Goal: Transaction & Acquisition: Subscribe to service/newsletter

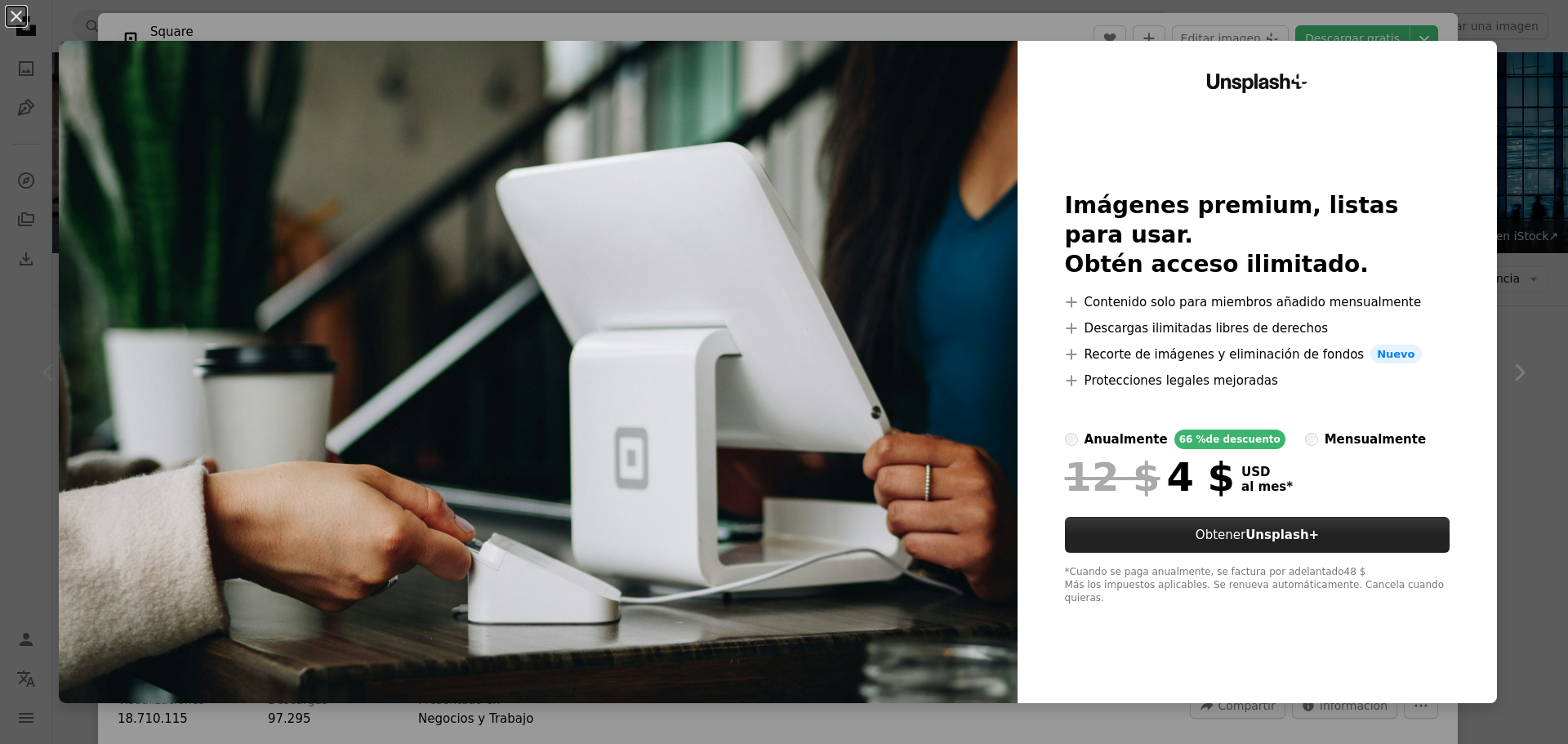
click at [1266, 540] on strong "Unsplash+" at bounding box center [1282, 535] width 74 height 14
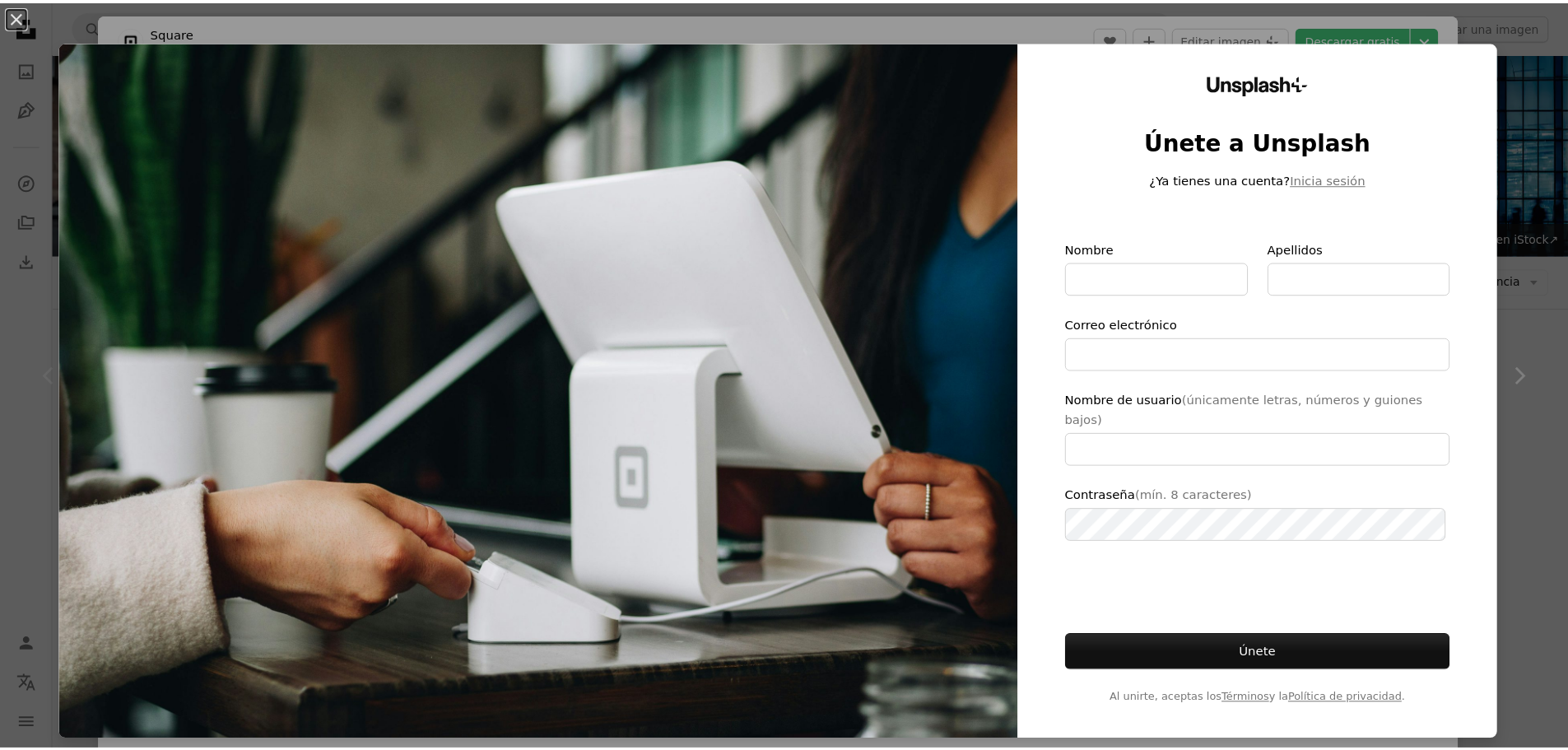
scroll to position [12, 0]
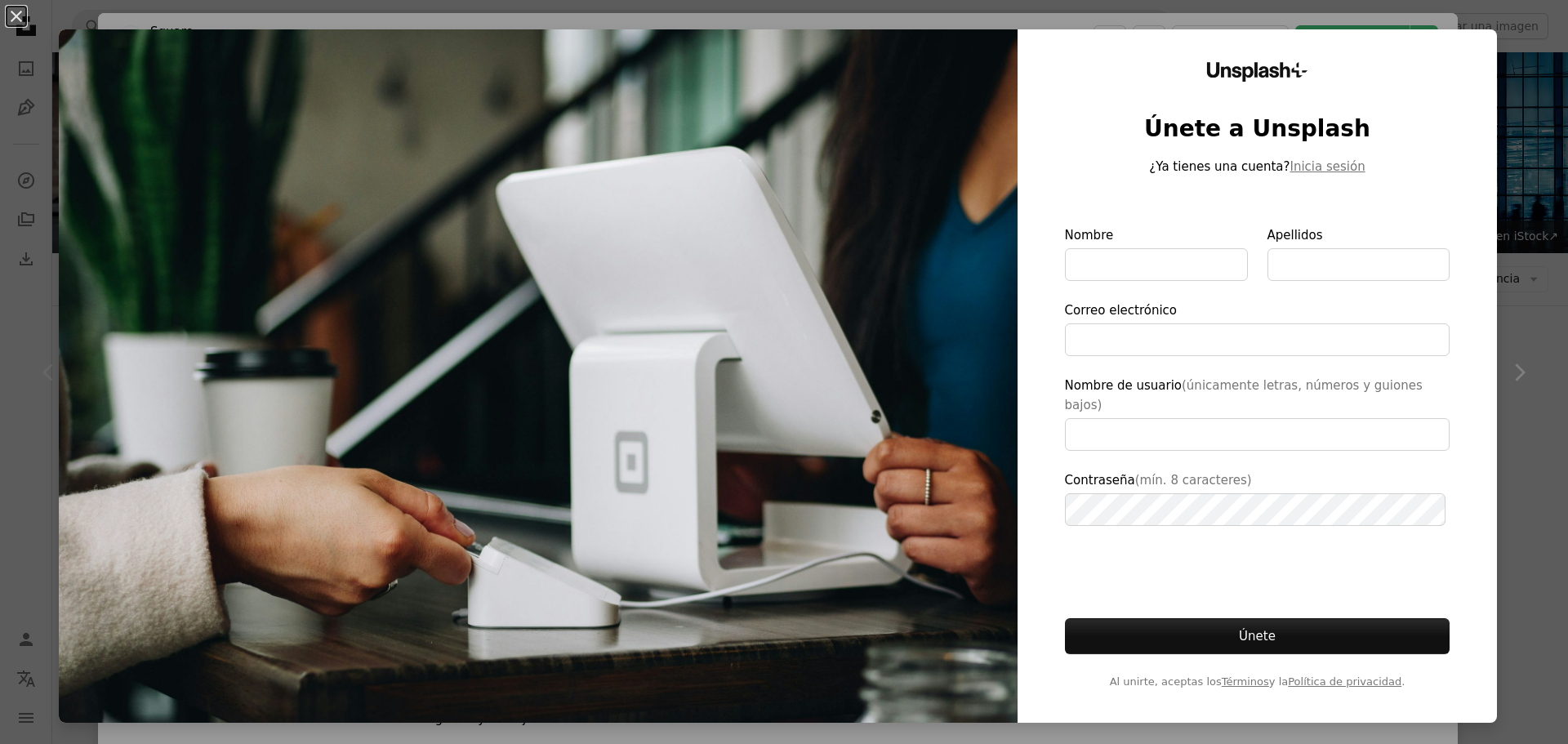
type input "**********"
click at [898, 307] on img at bounding box center [538, 377] width 959 height 694
click at [14, 21] on button "An X shape" at bounding box center [16, 16] width 20 height 20
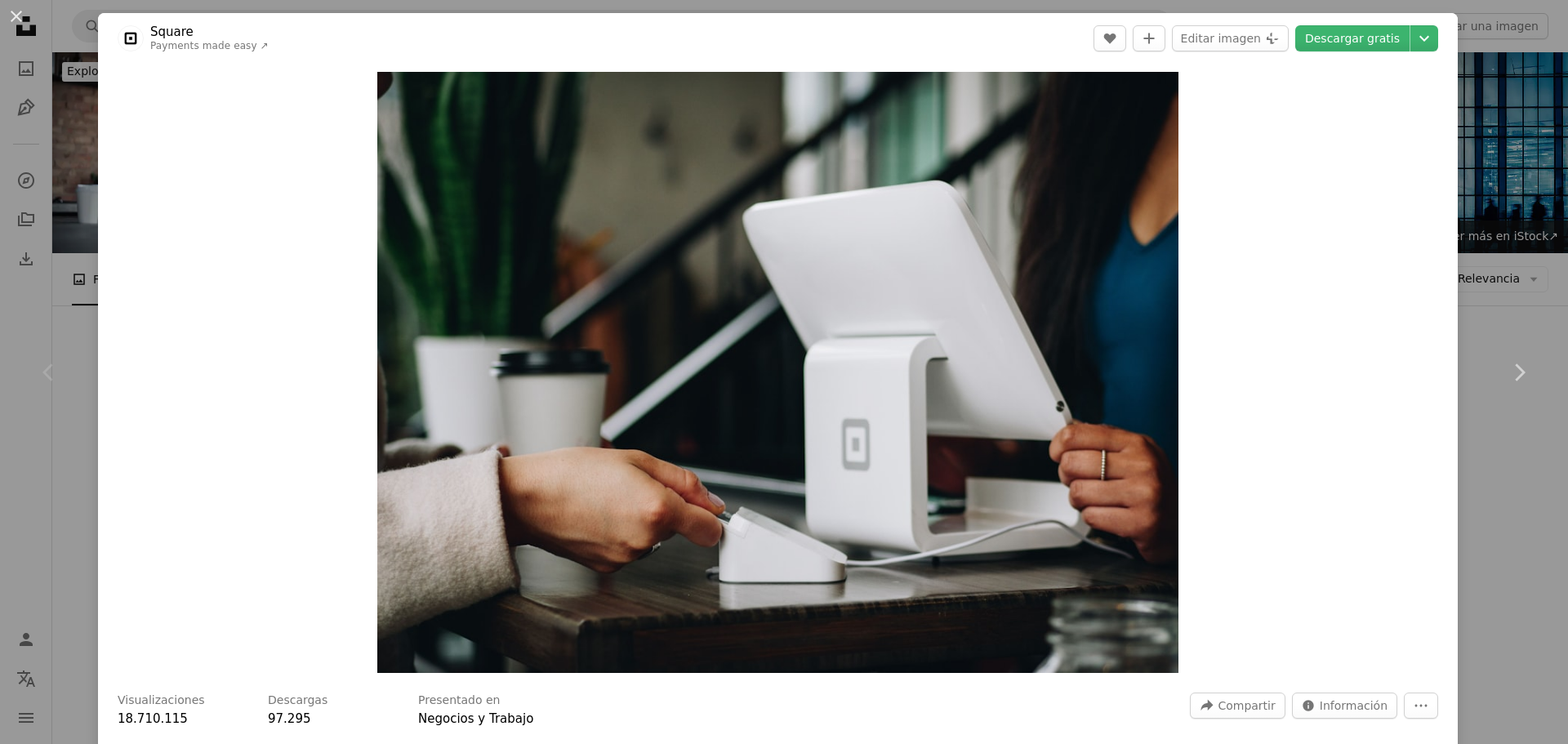
click at [1517, 162] on div "An X shape Chevron left Chevron right Square Payments made easy ↗ A heart A plu…" at bounding box center [784, 372] width 1568 height 744
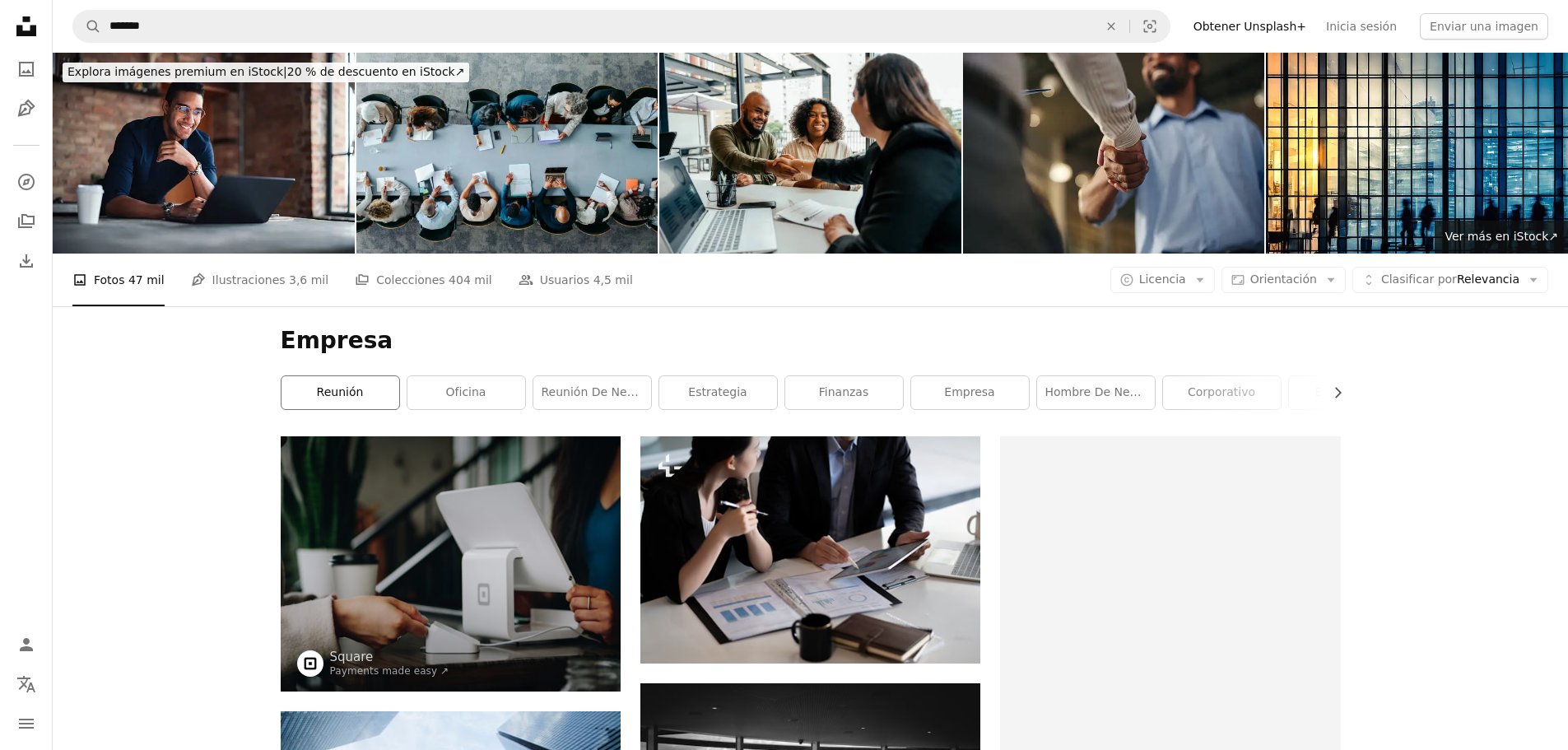
click at [336, 399] on link "reunión" at bounding box center [340, 392] width 118 height 33
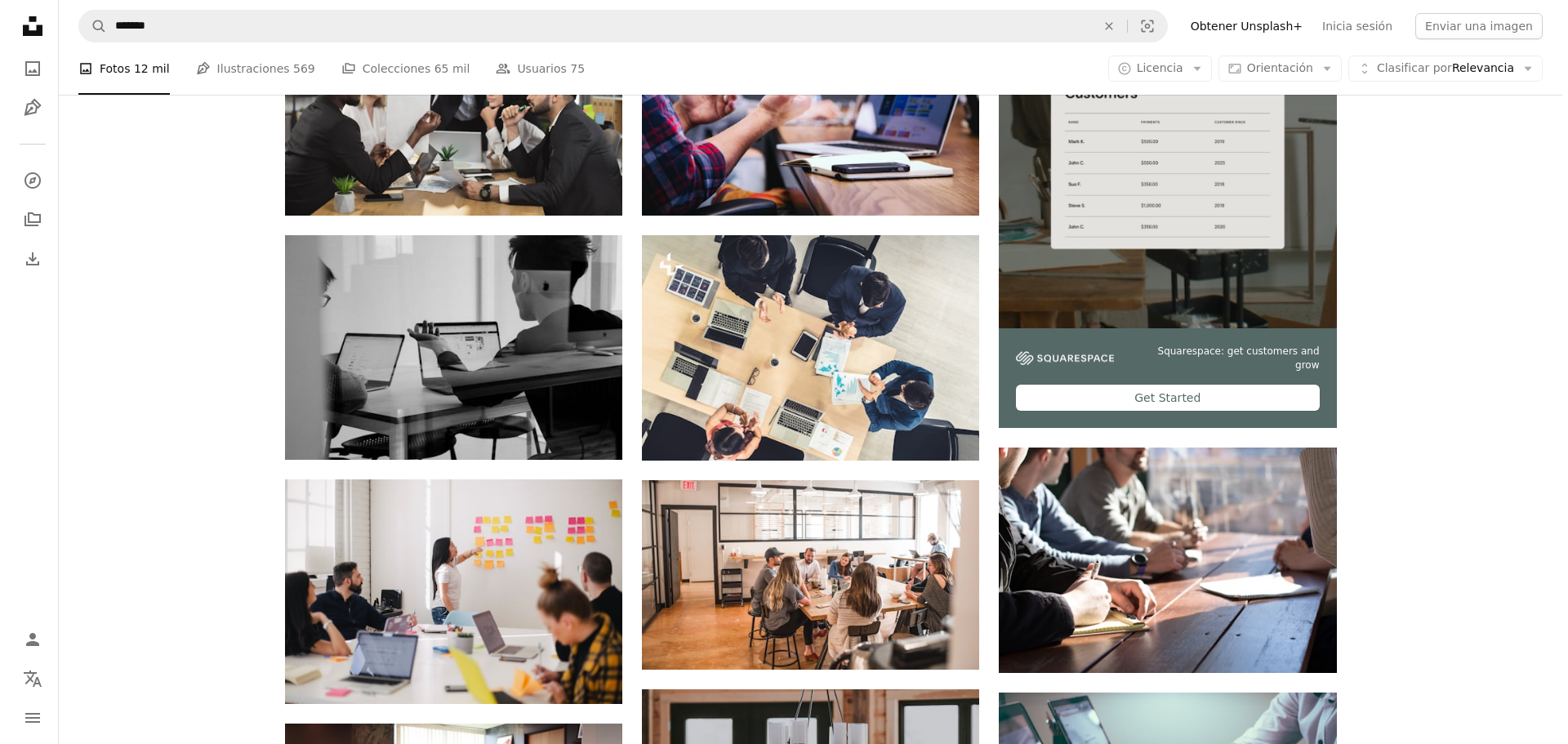
scroll to position [654, 0]
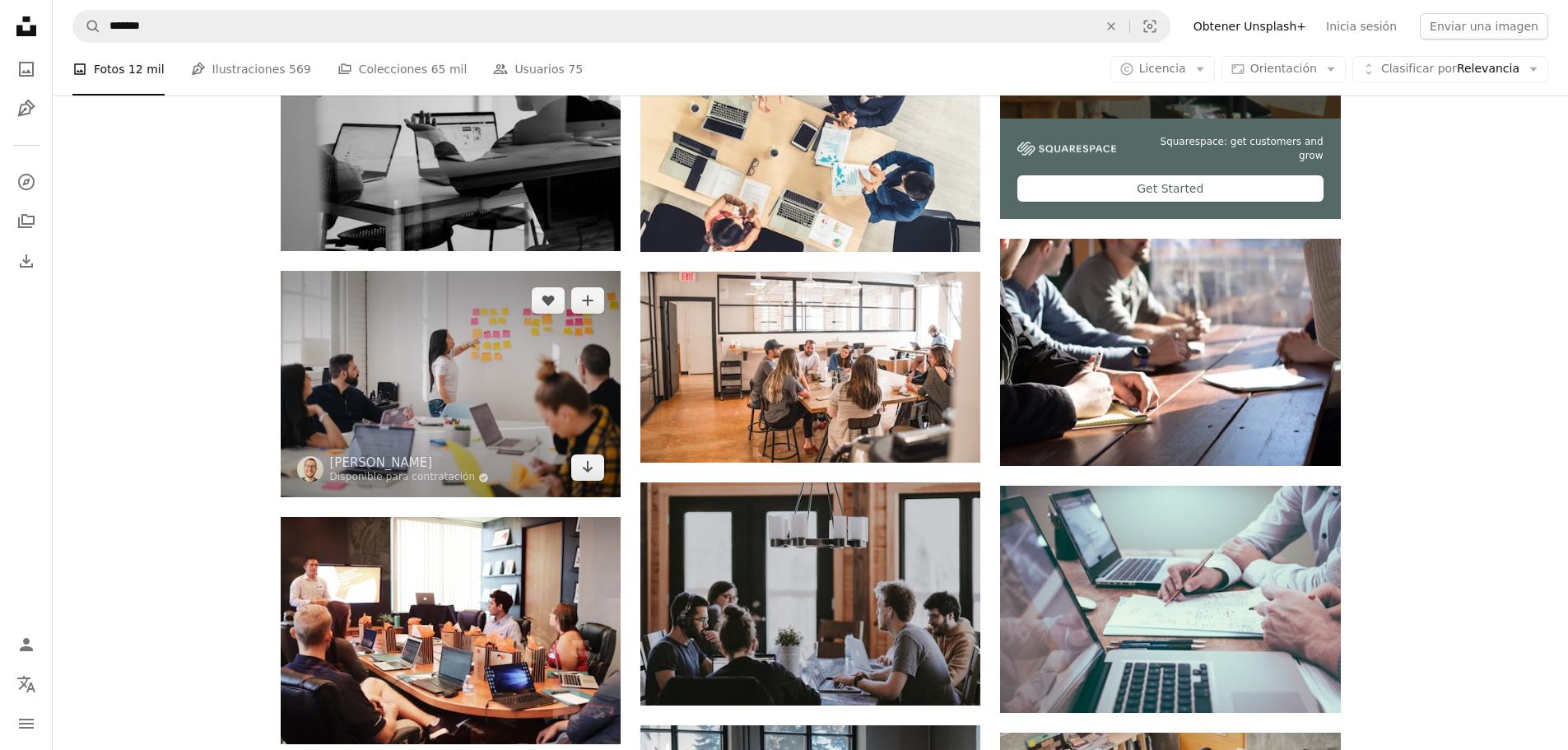
click at [338, 395] on img at bounding box center [450, 383] width 340 height 226
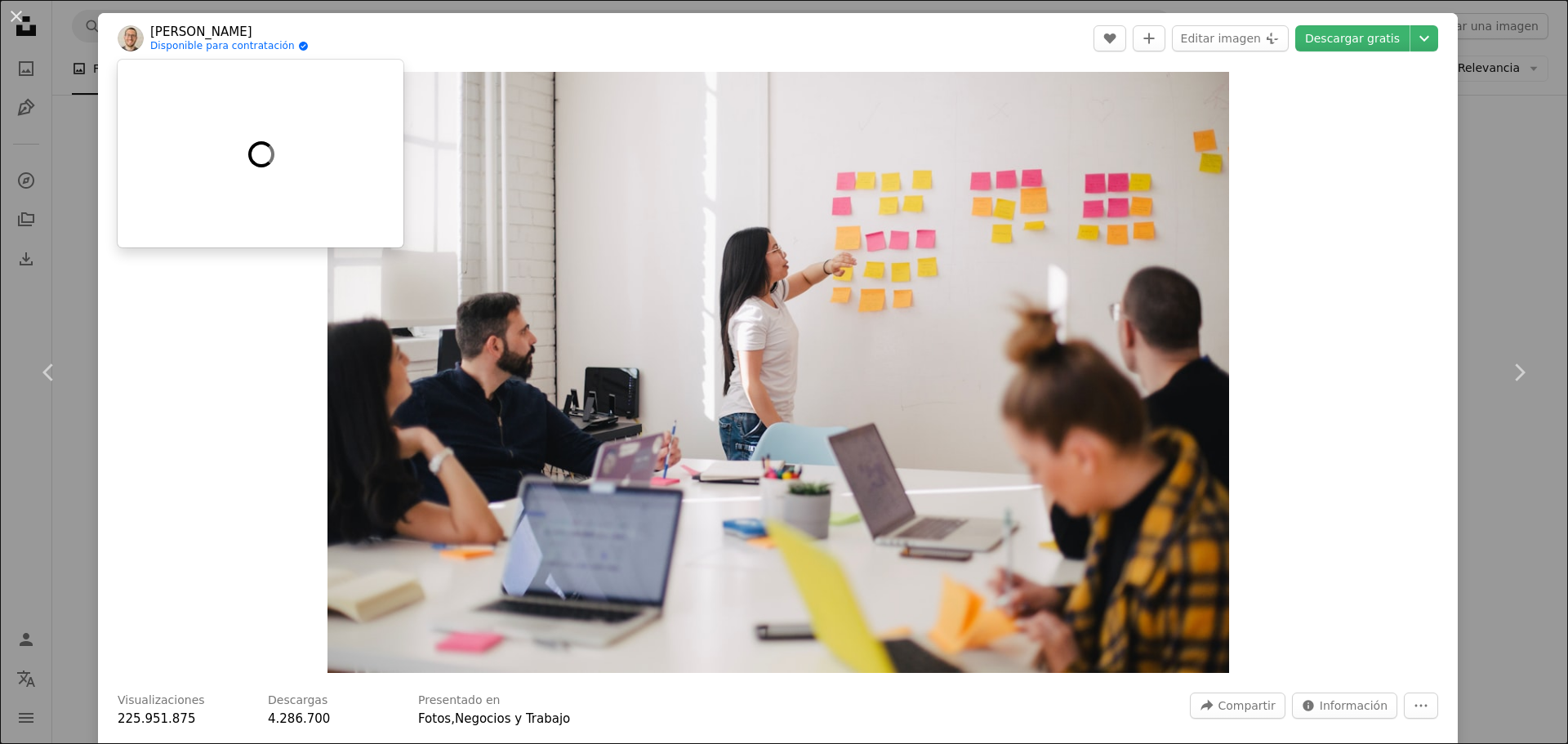
click at [199, 41] on link "Disponible para contratación A checkmark inside of a circle" at bounding box center [230, 46] width 159 height 14
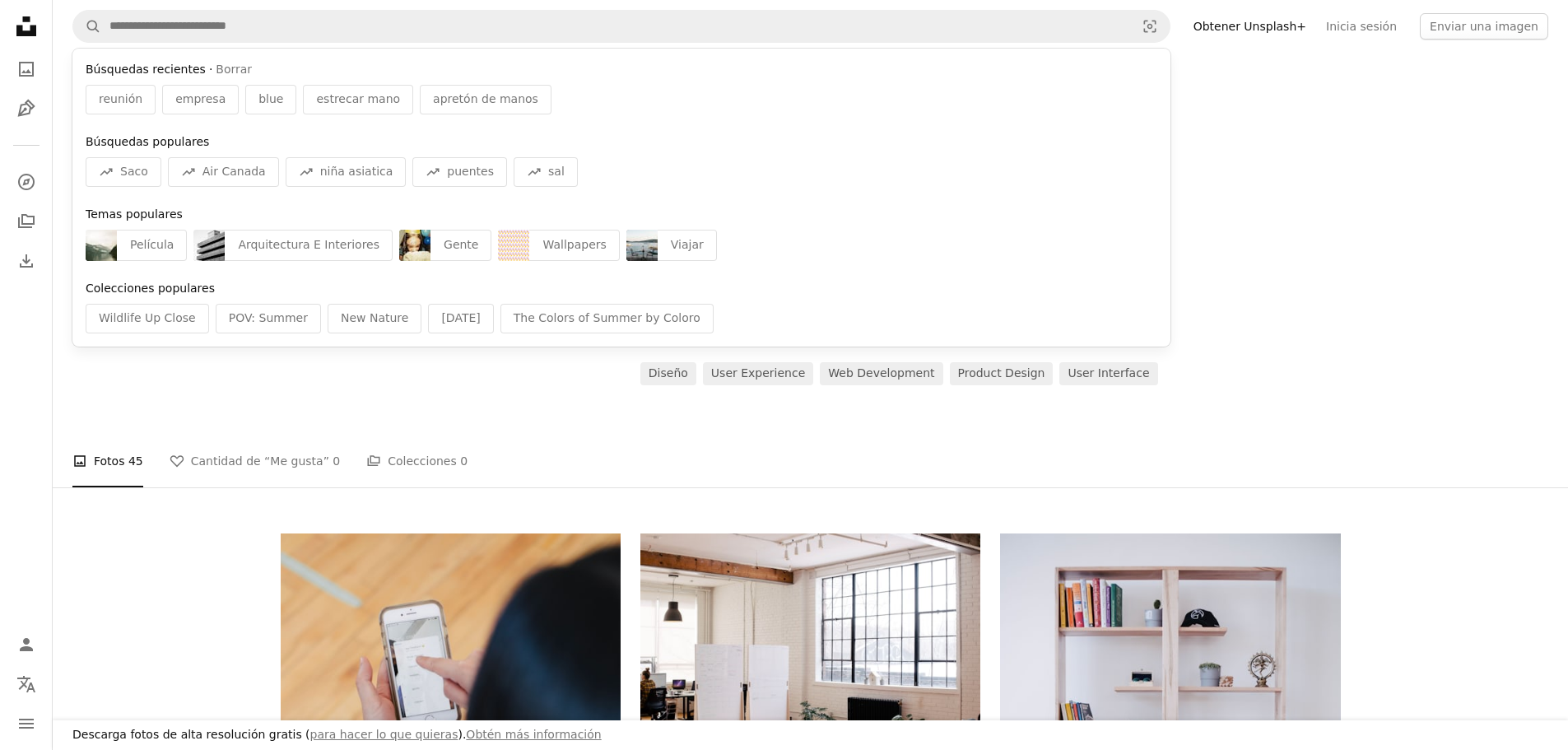
drag, startPoint x: 201, startPoint y: 41, endPoint x: 1340, endPoint y: 315, distance: 1171.5
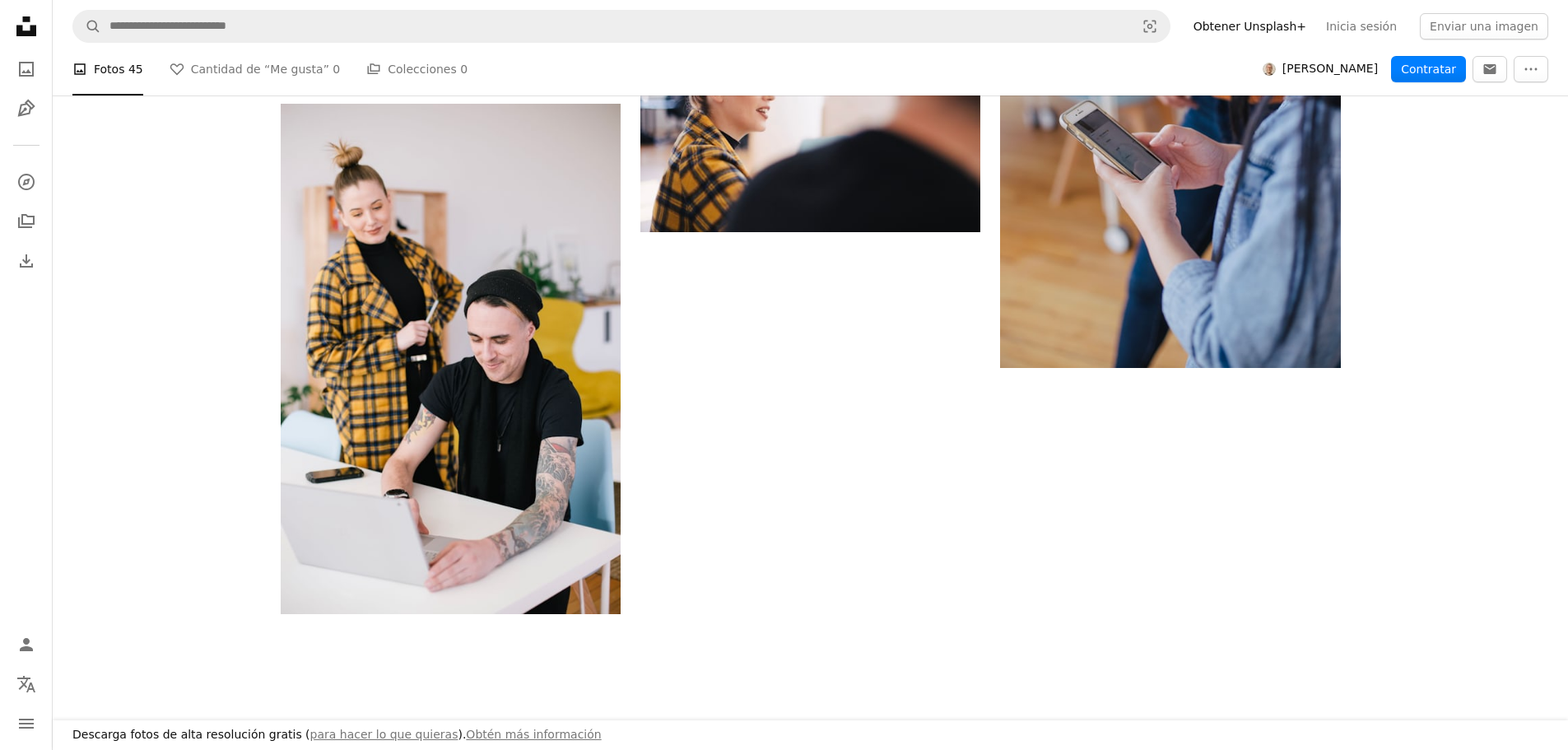
scroll to position [1938, 0]
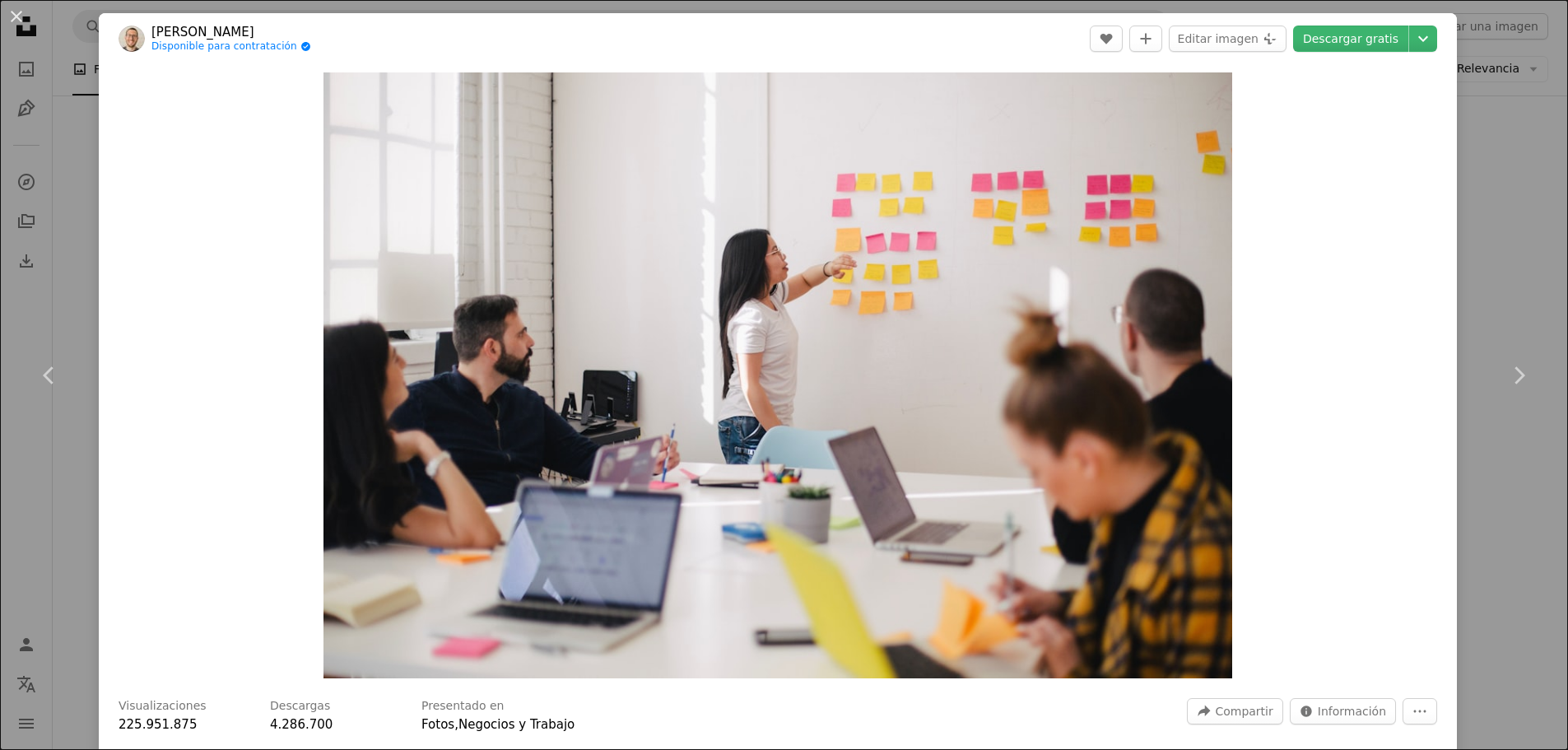
scroll to position [659, 0]
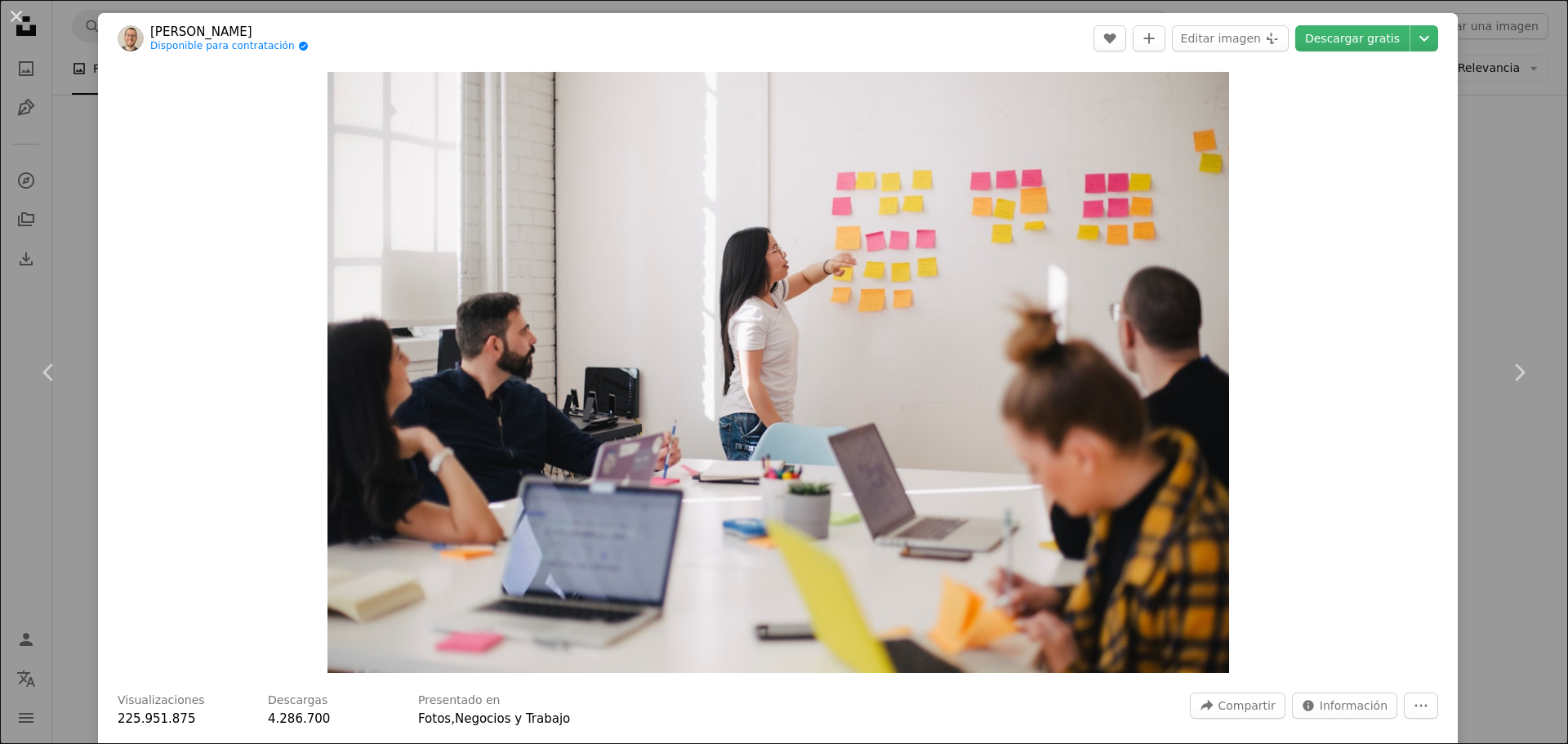
drag, startPoint x: 944, startPoint y: 346, endPoint x: 943, endPoint y: 325, distance: 21.0
